Goal: Communication & Community: Answer question/provide support

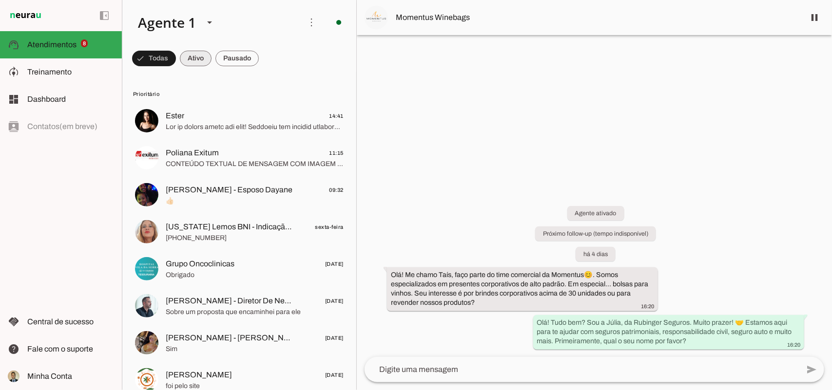
click at [199, 59] on span at bounding box center [196, 58] width 32 height 23
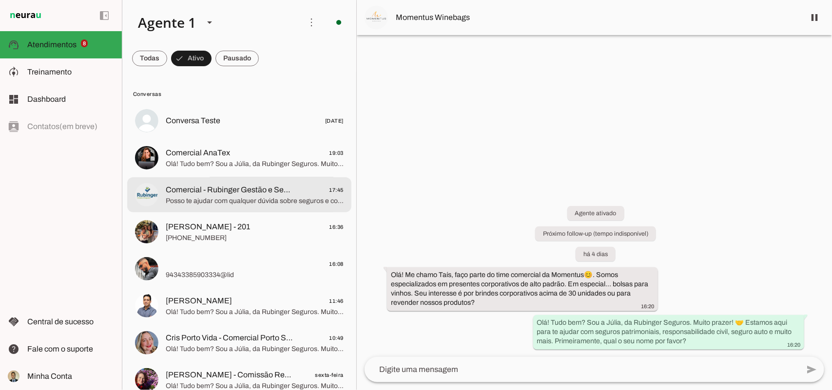
click at [251, 199] on span "Posso te ajudar com qualquer dúvida sobre seguros e consórcios. Qual é a sua ne…" at bounding box center [255, 201] width 178 height 10
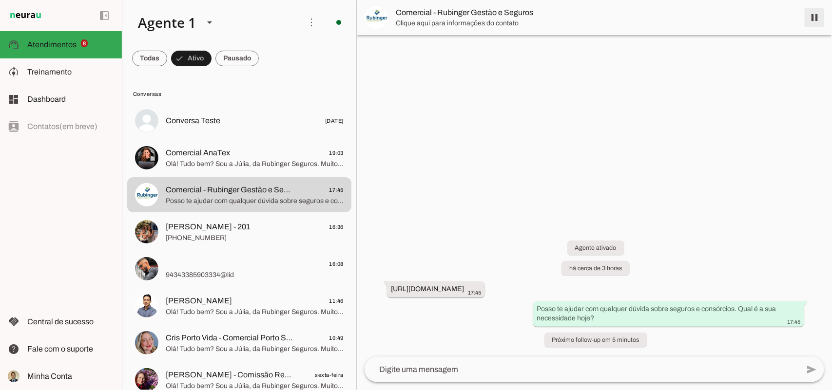
click at [817, 19] on span at bounding box center [814, 17] width 23 height 23
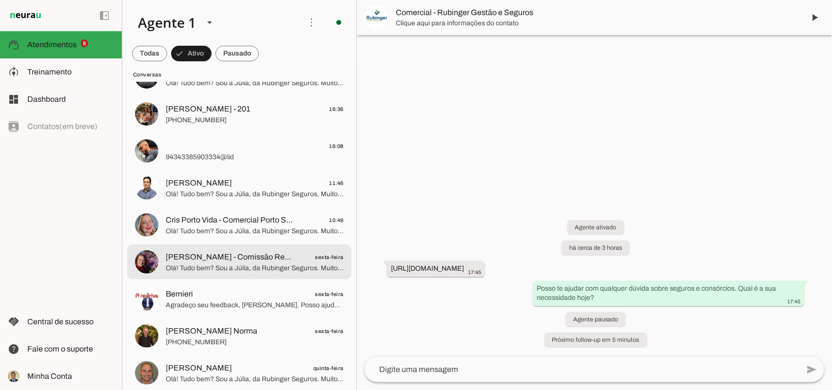
scroll to position [162, 0]
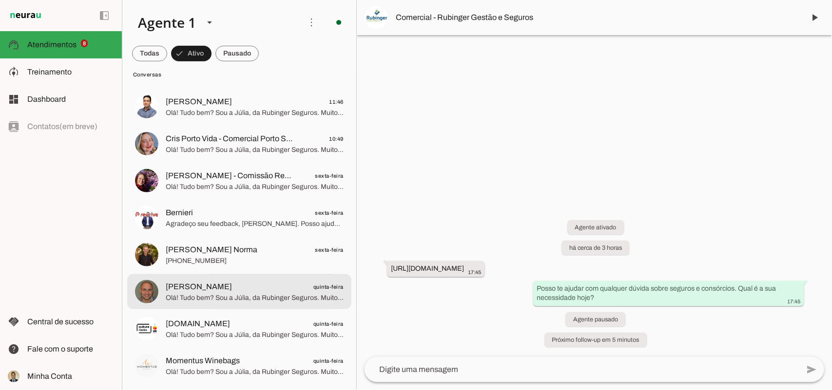
click at [229, 295] on span "Olá! Tudo bem? Sou a Júlia, da Rubinger Seguros. Muito prazer! 🤝 Estamos aqui p…" at bounding box center [255, 298] width 178 height 10
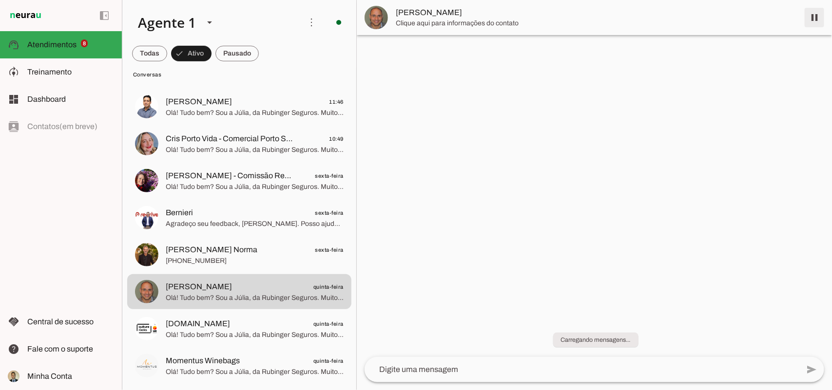
click at [815, 19] on span at bounding box center [814, 17] width 23 height 23
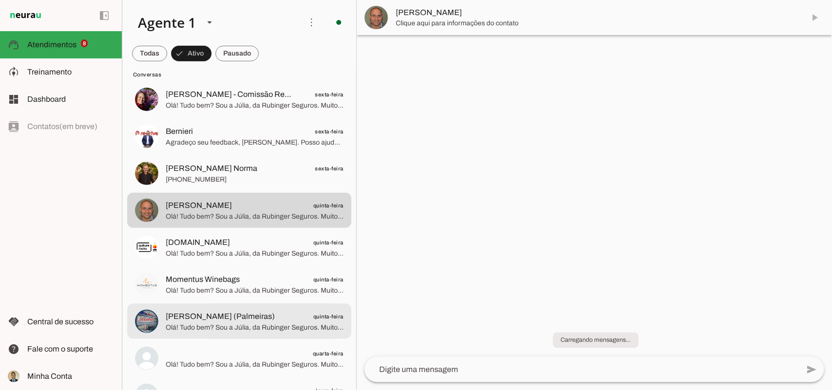
click at [211, 323] on span "Olá! Tudo bem? Sou a Júlia, da Rubinger Seguros. Muito prazer! 🤝 Estamos aqui p…" at bounding box center [255, 328] width 178 height 10
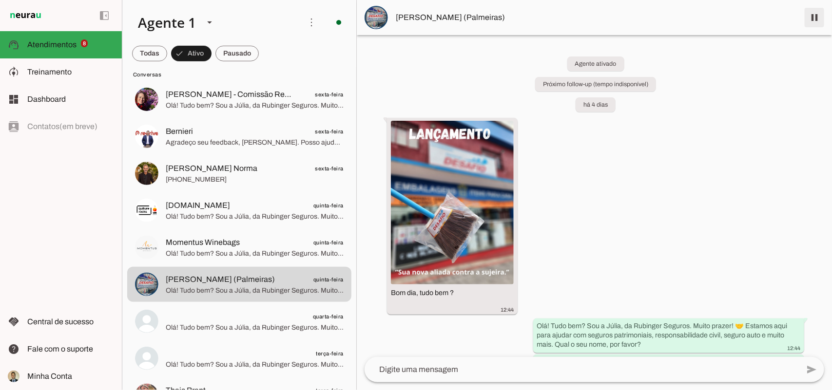
click at [815, 19] on span at bounding box center [814, 17] width 23 height 23
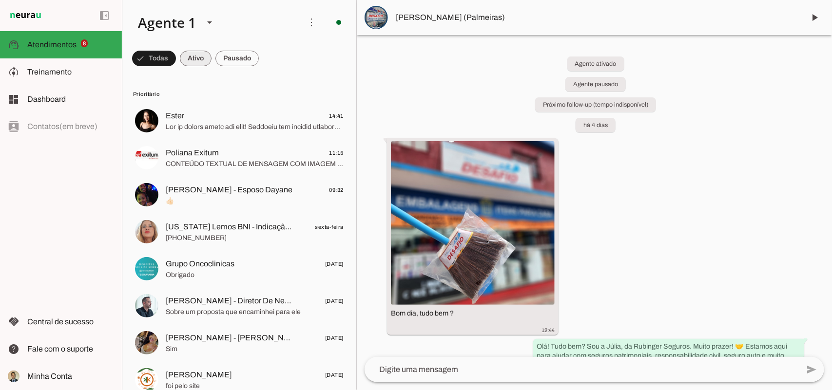
drag, startPoint x: 191, startPoint y: 60, endPoint x: 243, endPoint y: 133, distance: 89.4
click at [190, 60] on span at bounding box center [196, 58] width 32 height 23
